Goal: Navigation & Orientation: Understand site structure

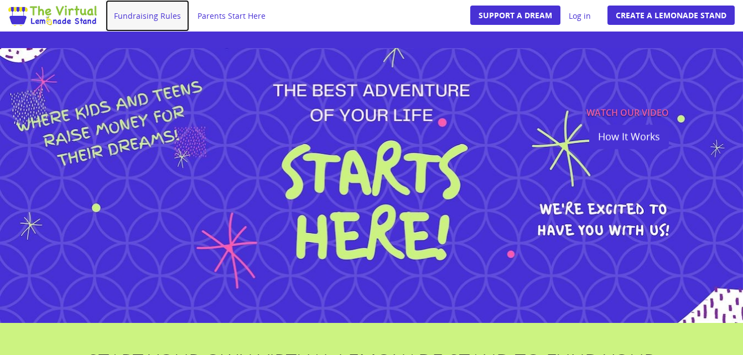
click at [157, 6] on link "Fundraising Rules" at bounding box center [148, 16] width 84 height 32
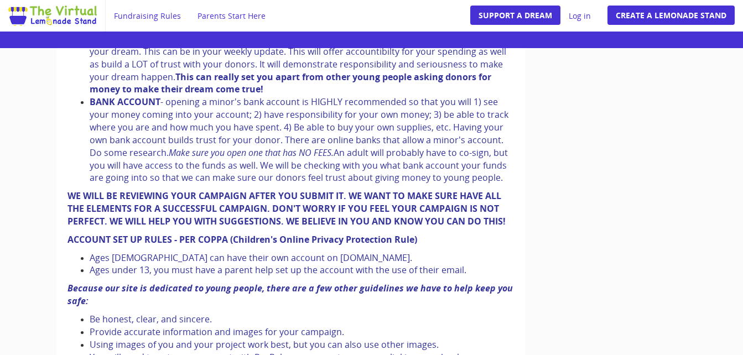
scroll to position [1284, 0]
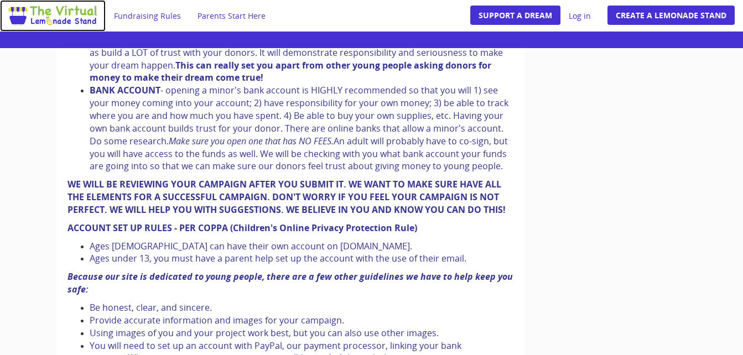
click at [41, 2] on link at bounding box center [53, 16] width 106 height 32
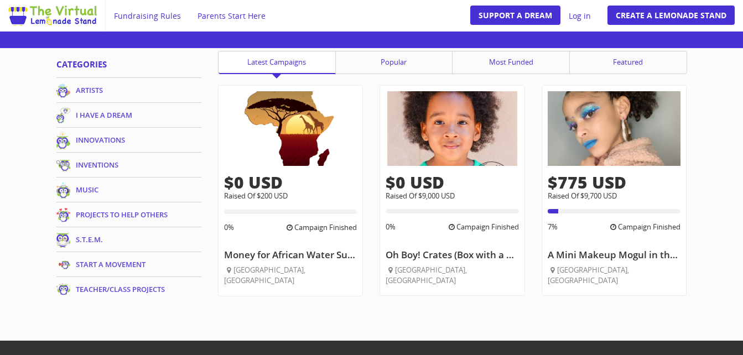
scroll to position [638, 0]
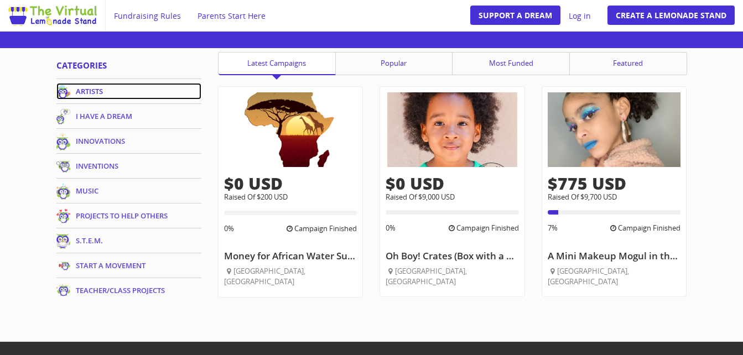
click at [96, 94] on link "ARTISTS" at bounding box center [129, 91] width 146 height 17
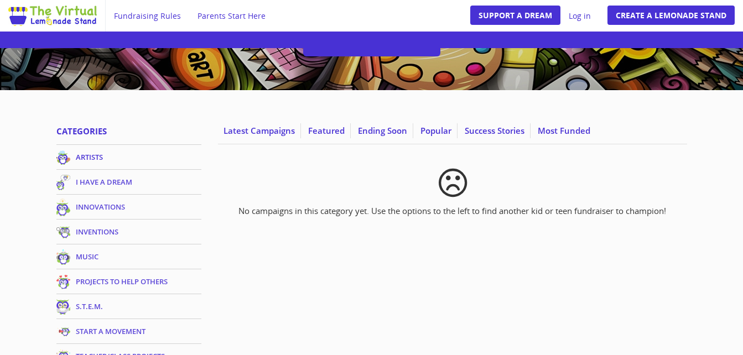
scroll to position [104, 0]
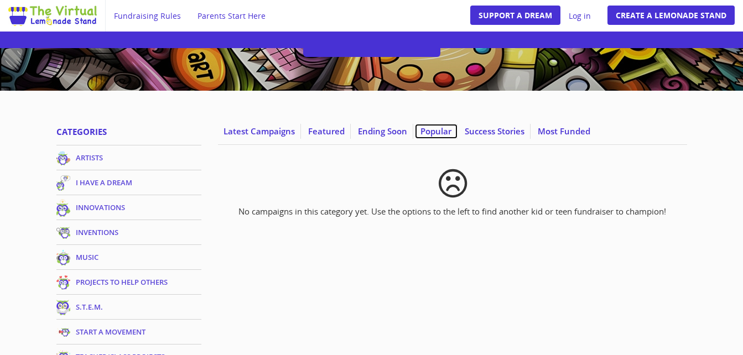
click at [446, 125] on link "Popular" at bounding box center [436, 131] width 43 height 15
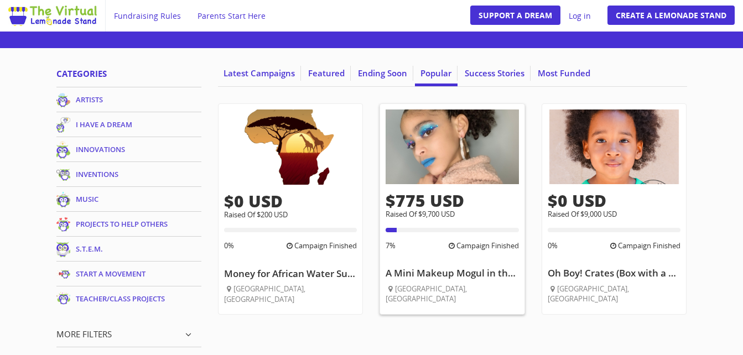
scroll to position [162, 0]
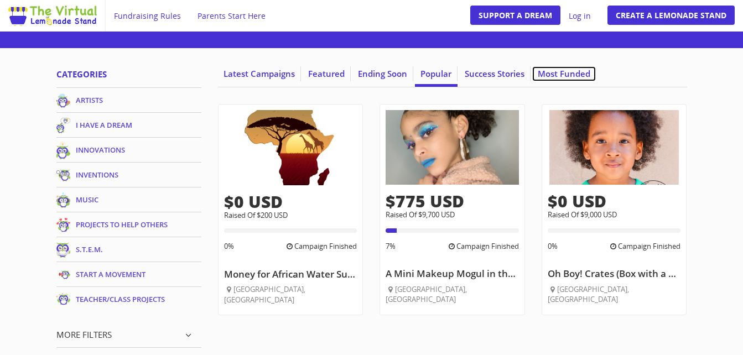
click at [548, 77] on link "Most Funded" at bounding box center [564, 73] width 64 height 15
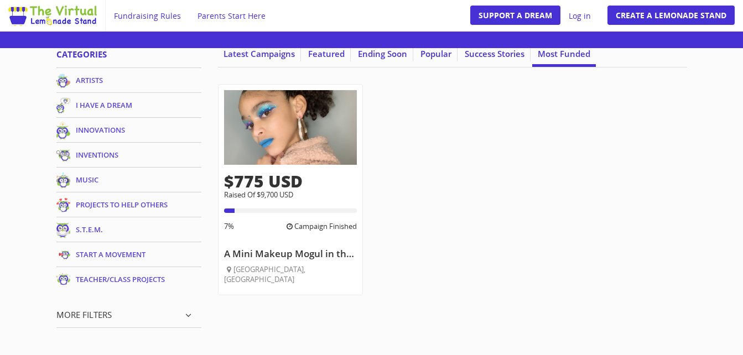
scroll to position [177, 0]
